Goal: Information Seeking & Learning: Learn about a topic

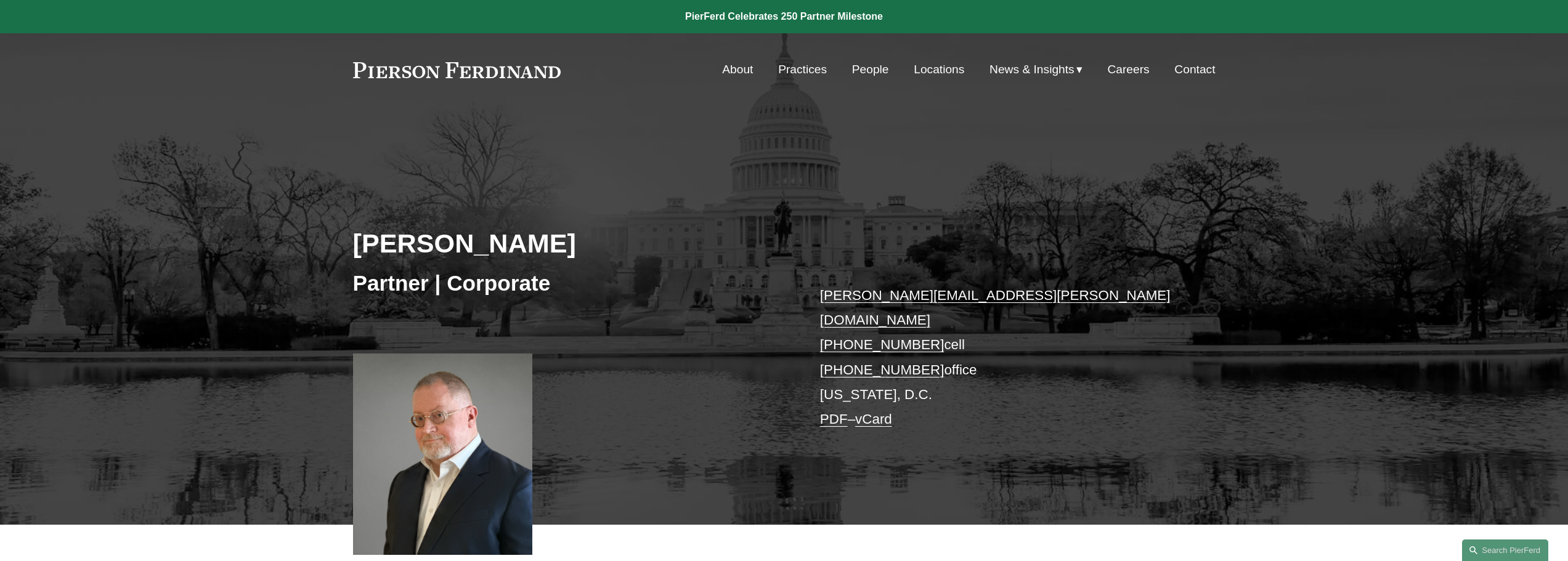
click at [857, 73] on link "People" at bounding box center [870, 69] width 37 height 23
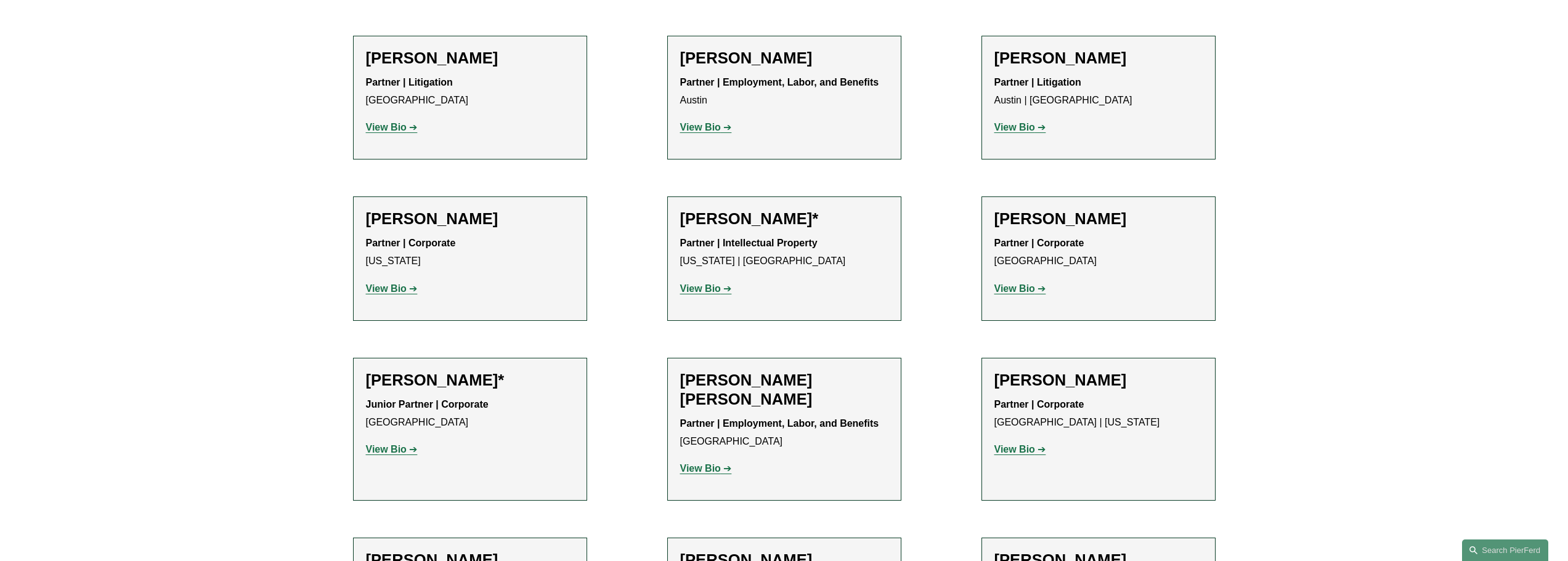
scroll to position [554, 0]
click at [694, 462] on strong "View Bio" at bounding box center [701, 467] width 41 height 11
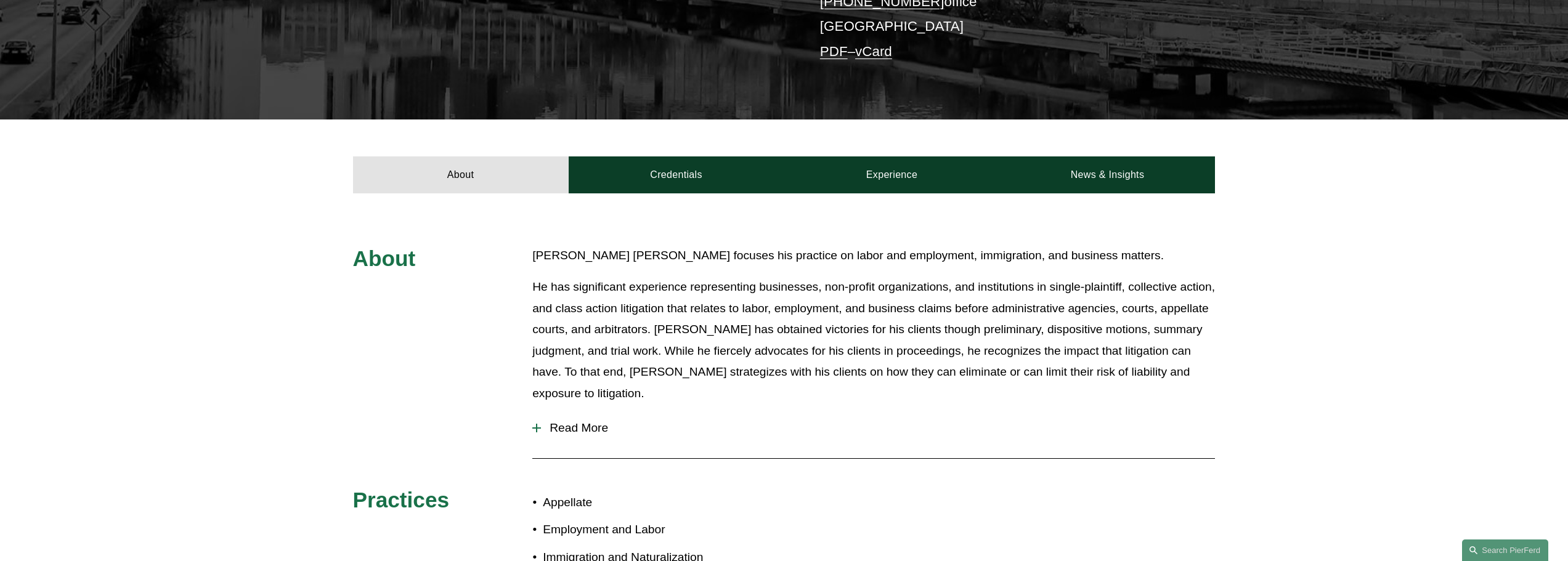
scroll to position [370, 0]
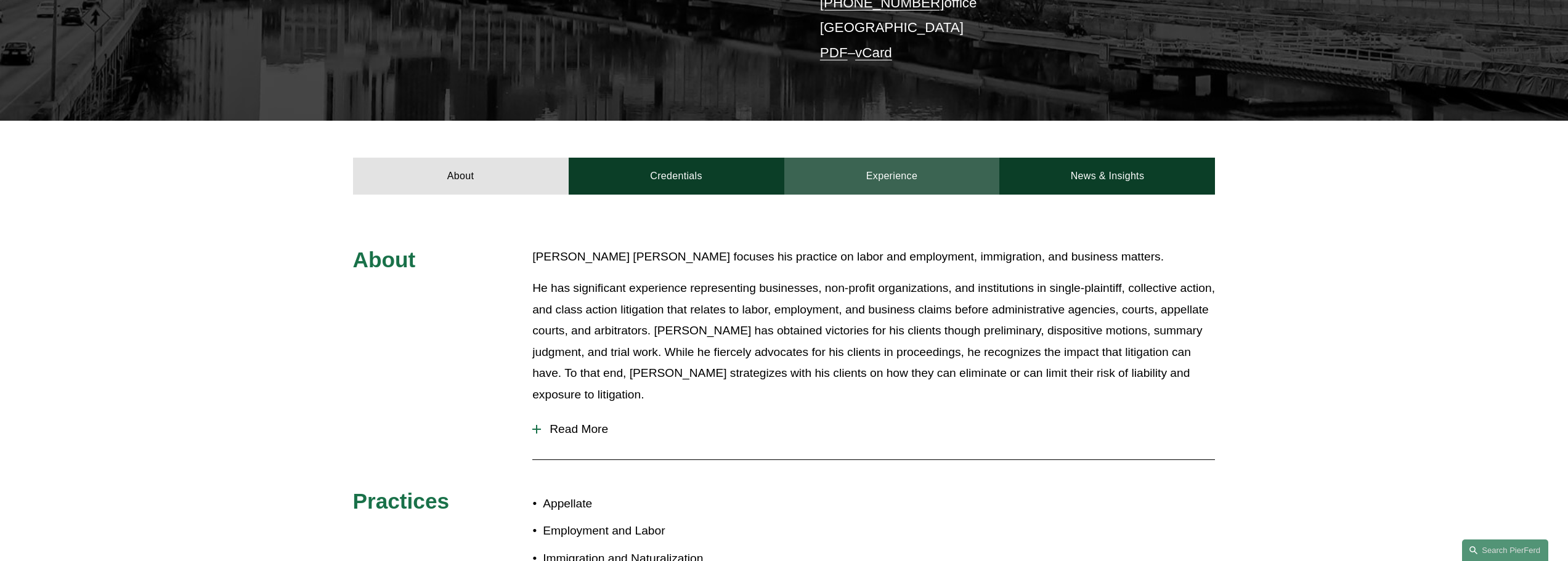
click at [900, 157] on link "Experience" at bounding box center [892, 175] width 215 height 37
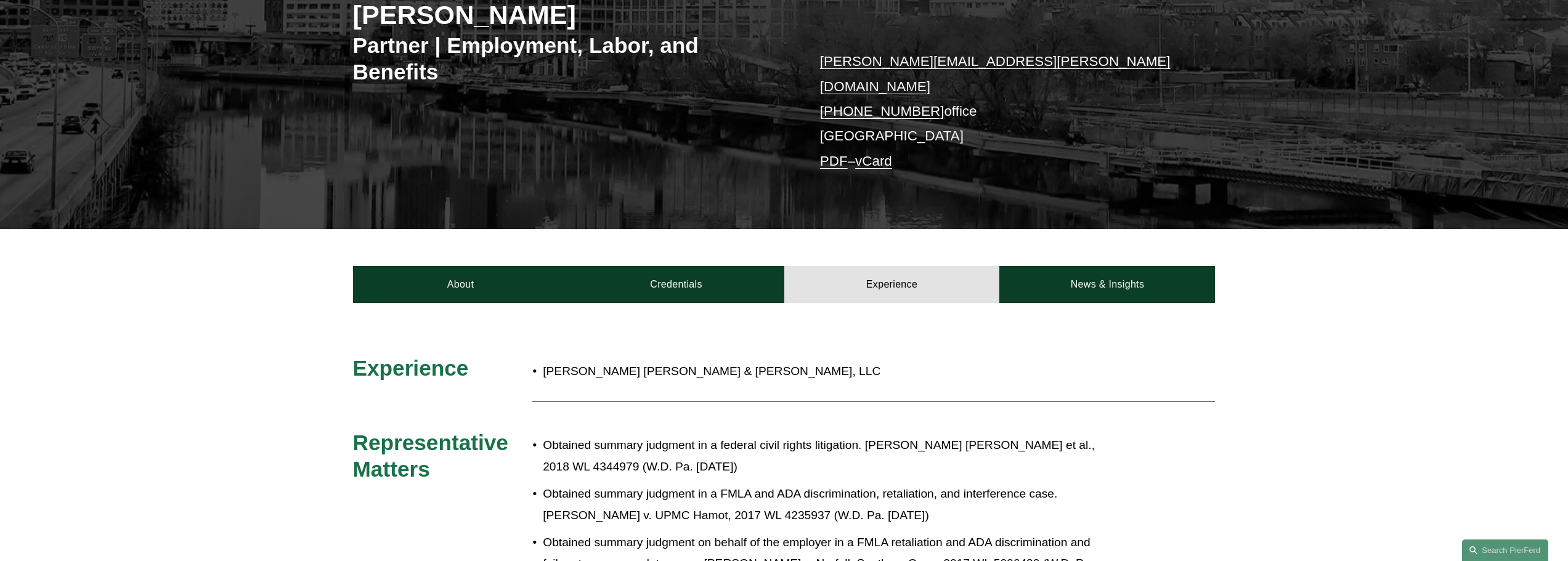
scroll to position [246, 0]
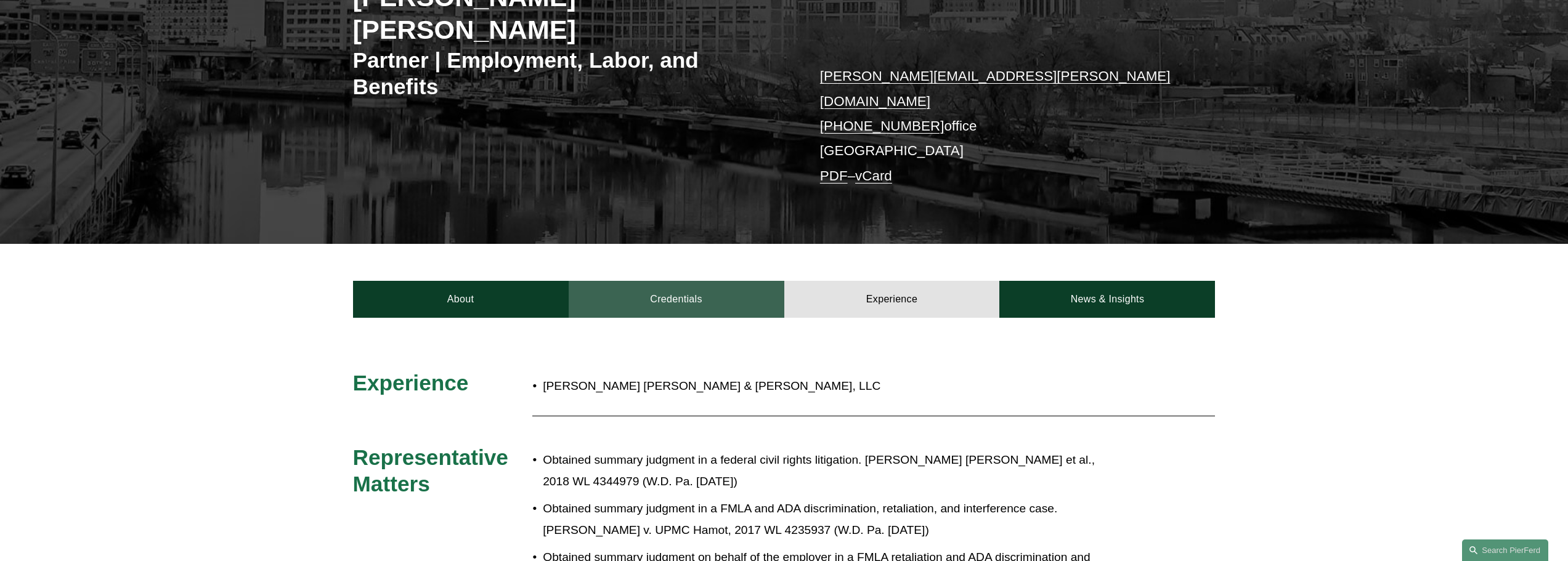
click at [694, 281] on link "Credentials" at bounding box center [677, 299] width 215 height 37
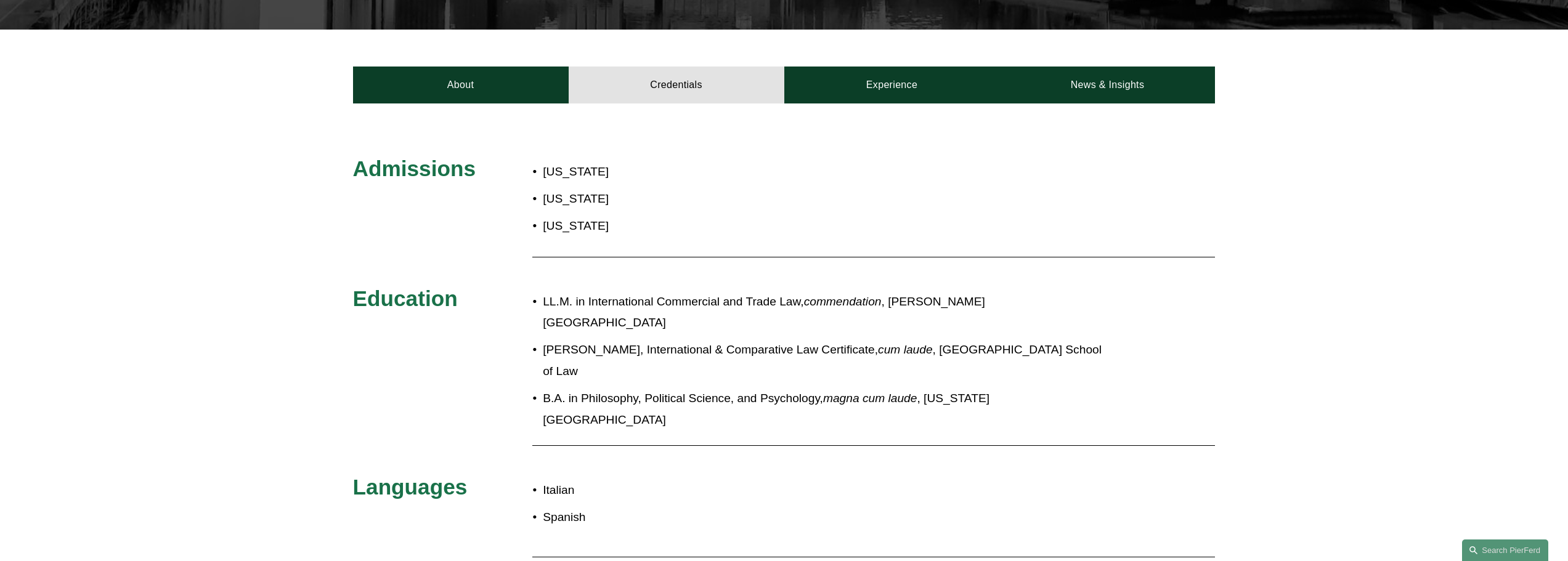
scroll to position [492, 0]
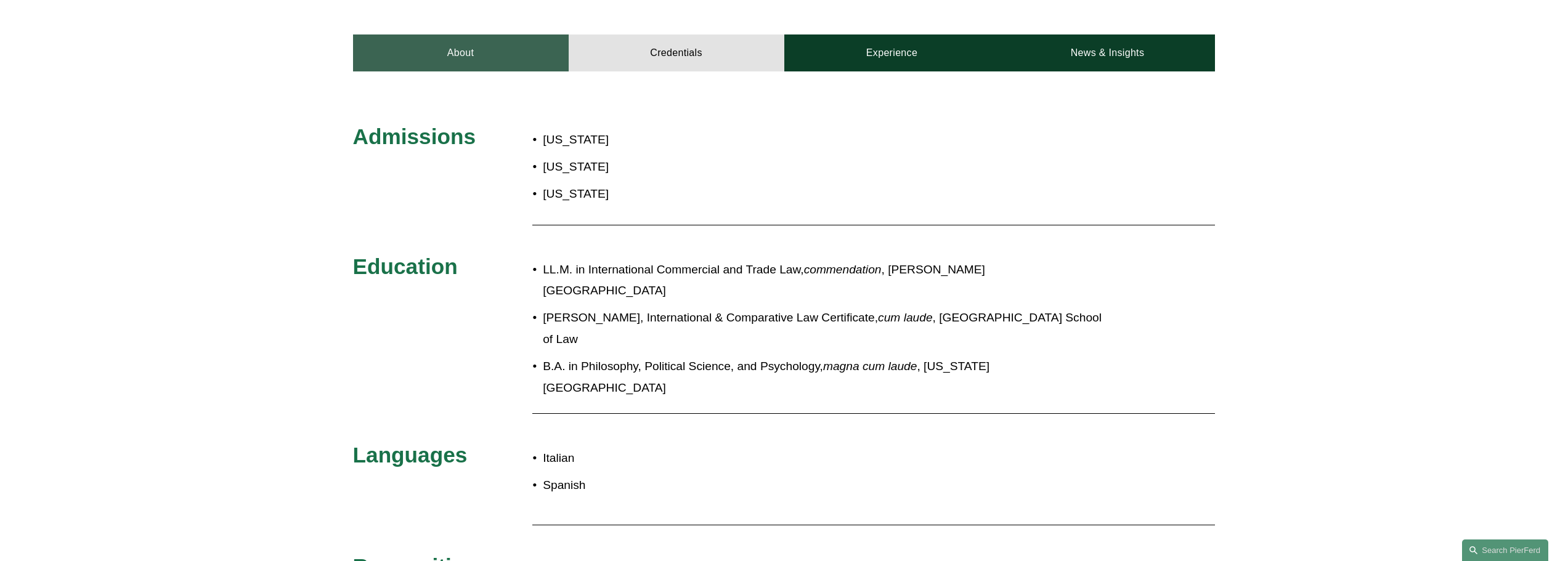
click at [439, 35] on link "About" at bounding box center [461, 53] width 215 height 37
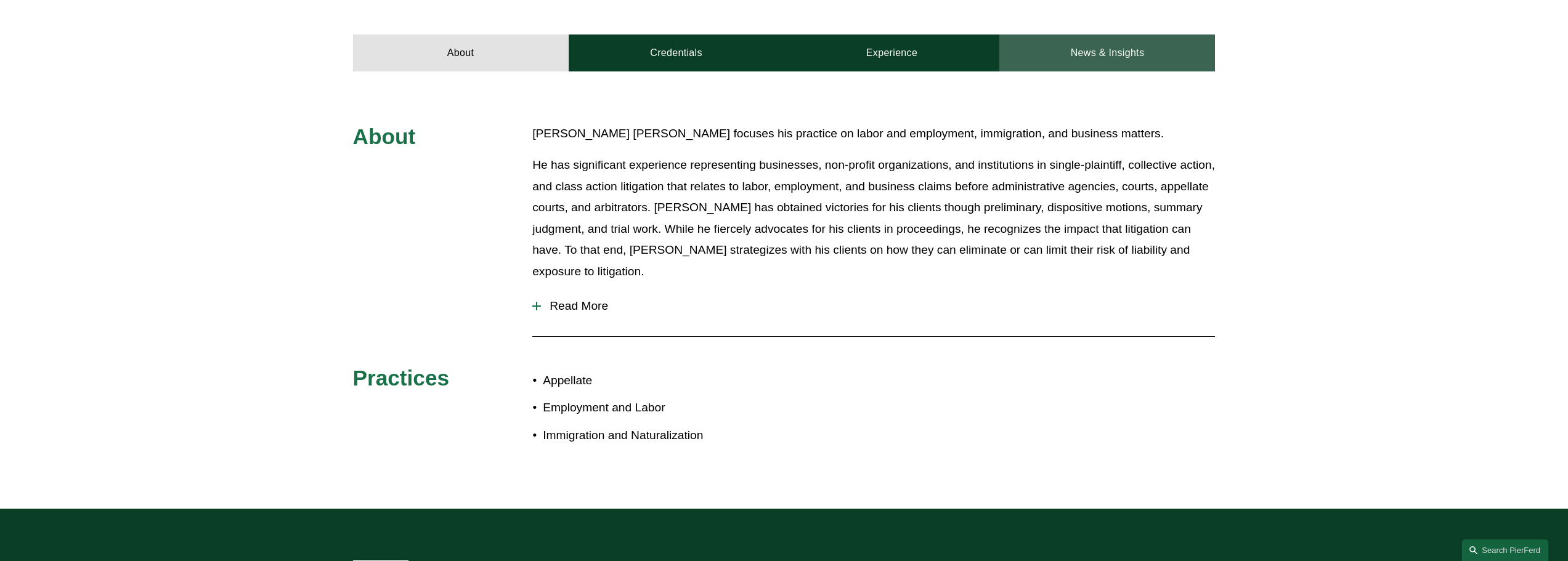
click at [1157, 35] on link "News & Insights" at bounding box center [1107, 53] width 215 height 37
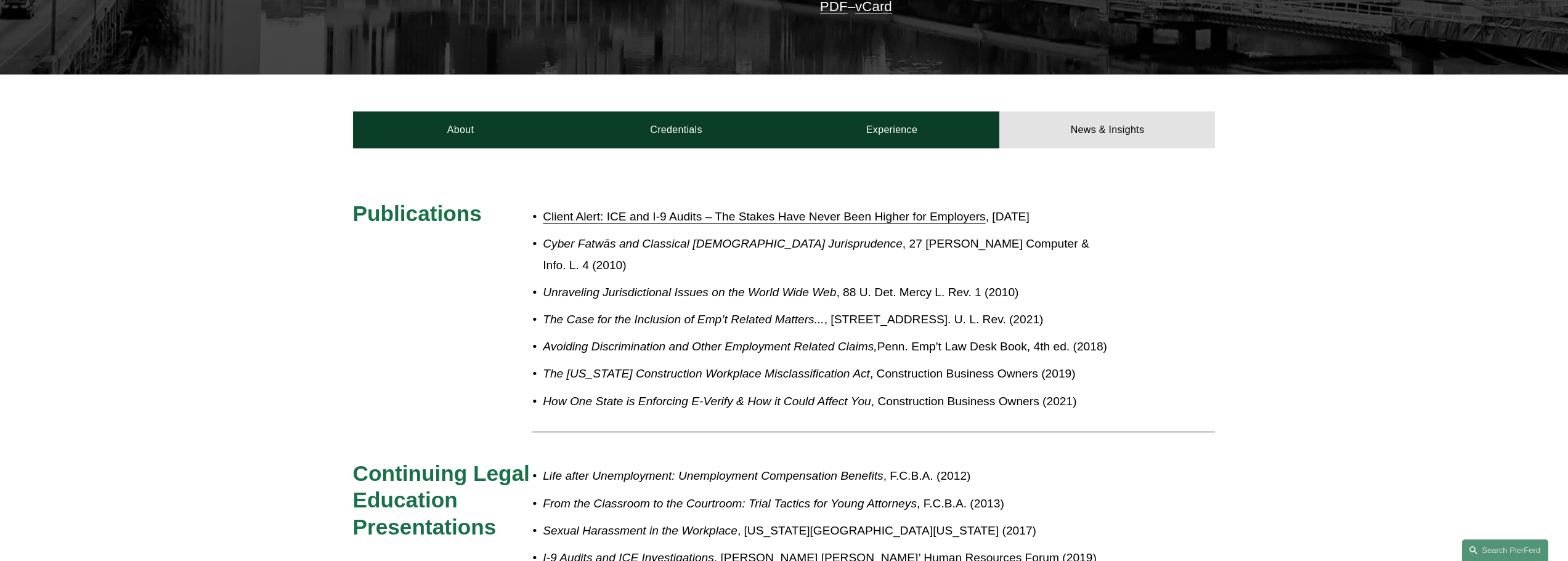
scroll to position [246, 0]
